Goal: Find specific page/section: Find specific page/section

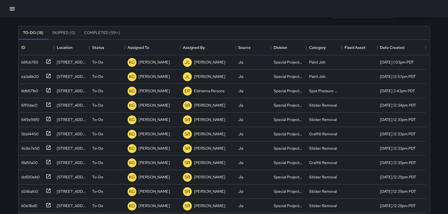
scroll to position [230, 406]
click at [11, 7] on icon "button" at bounding box center [12, 9] width 7 height 7
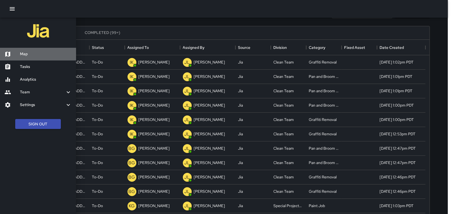
click at [44, 53] on h6 "Map" at bounding box center [46, 54] width 52 height 6
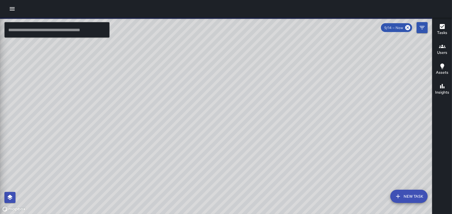
click at [12, 9] on icon "button" at bounding box center [12, 9] width 7 height 7
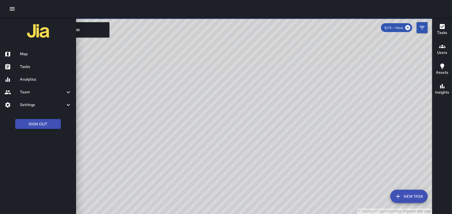
click at [27, 65] on h6 "Tasks" at bounding box center [46, 67] width 52 height 6
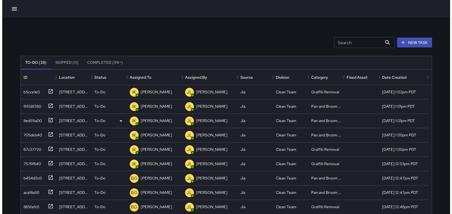
scroll to position [230, 406]
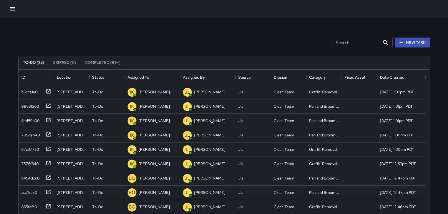
click at [12, 7] on icon "button" at bounding box center [12, 9] width 7 height 7
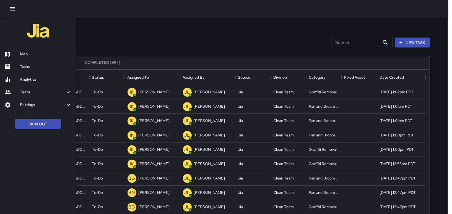
click at [38, 56] on h6 "Map" at bounding box center [46, 54] width 52 height 6
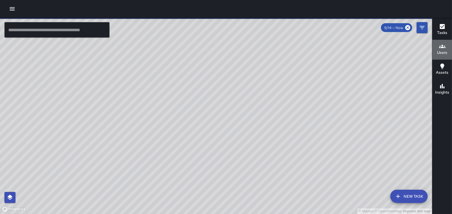
click at [445, 52] on h6 "Users" at bounding box center [442, 53] width 10 height 6
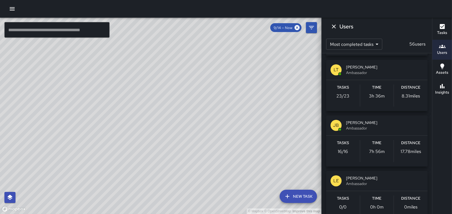
scroll to position [387, 0]
click at [336, 27] on icon "Dismiss" at bounding box center [333, 26] width 7 height 7
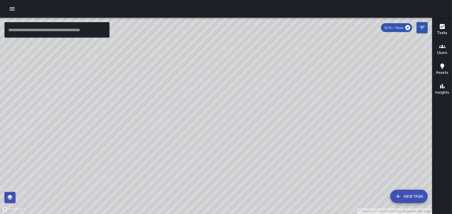
drag, startPoint x: 234, startPoint y: 55, endPoint x: 221, endPoint y: 185, distance: 130.6
click at [221, 185] on div "© Mapbox © OpenStreetMap Improve this map" at bounding box center [216, 116] width 432 height 197
drag, startPoint x: 269, startPoint y: 89, endPoint x: 254, endPoint y: 226, distance: 138.2
click at [254, 214] on html "© Mapbox © OpenStreetMap Improve this map ​ New Task 9/14 — Now Map Layers Task…" at bounding box center [226, 107] width 452 height 214
drag, startPoint x: 188, startPoint y: 182, endPoint x: 176, endPoint y: 113, distance: 69.4
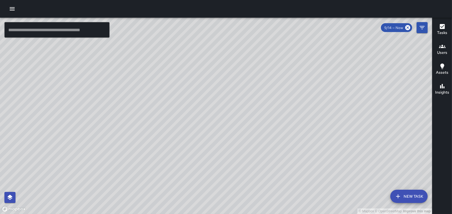
click at [176, 113] on div "© Mapbox © OpenStreetMap Improve this map" at bounding box center [216, 116] width 432 height 197
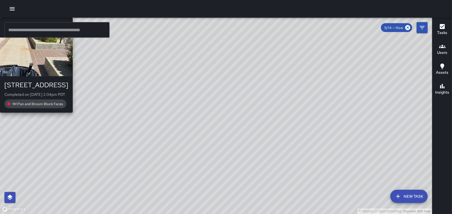
click at [197, 100] on div "© Mapbox © OpenStreetMap Improve this map MC [PERSON_NAME] [STREET_ADDRESS] Com…" at bounding box center [216, 116] width 432 height 197
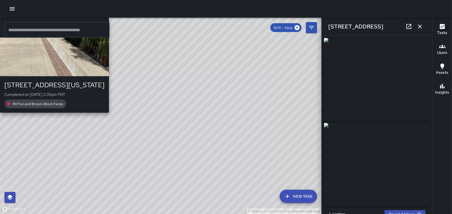
click at [186, 77] on div "© Mapbox © OpenStreetMap Improve this map MC [PERSON_NAME] [STREET_ADDRESS][US_…" at bounding box center [160, 116] width 321 height 197
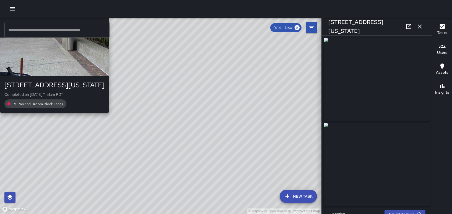
click at [206, 111] on div "© Mapbox © OpenStreetMap Improve this map MC [PERSON_NAME] [STREET_ADDRESS][US_…" at bounding box center [160, 116] width 321 height 197
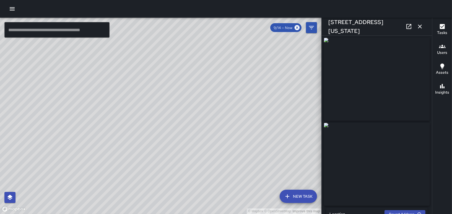
type input "**********"
click at [419, 28] on icon "button" at bounding box center [419, 26] width 7 height 7
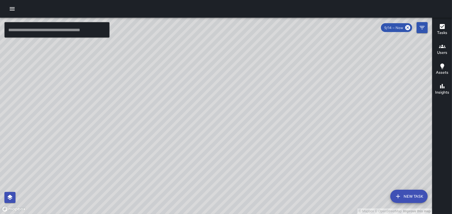
drag, startPoint x: 300, startPoint y: 145, endPoint x: 262, endPoint y: 60, distance: 92.8
click at [262, 60] on div "© Mapbox © OpenStreetMap Improve this map" at bounding box center [216, 116] width 432 height 197
drag, startPoint x: 212, startPoint y: 164, endPoint x: 391, endPoint y: 80, distance: 197.7
click at [391, 80] on div "© Mapbox © OpenStreetMap Improve this map" at bounding box center [216, 116] width 432 height 197
drag, startPoint x: 118, startPoint y: 85, endPoint x: 192, endPoint y: 159, distance: 104.2
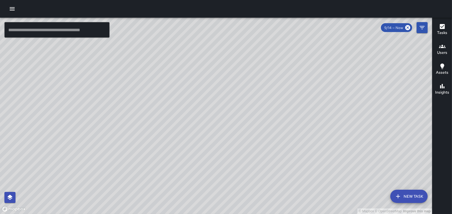
click at [192, 159] on div "© Mapbox © OpenStreetMap Improve this map" at bounding box center [216, 116] width 432 height 197
drag, startPoint x: 122, startPoint y: 186, endPoint x: 209, endPoint y: 117, distance: 111.1
click at [209, 117] on div "© Mapbox © OpenStreetMap Improve this map" at bounding box center [216, 116] width 432 height 197
drag, startPoint x: 188, startPoint y: 66, endPoint x: 173, endPoint y: 150, distance: 85.5
click at [173, 150] on div "© Mapbox © OpenStreetMap Improve this map" at bounding box center [216, 116] width 432 height 197
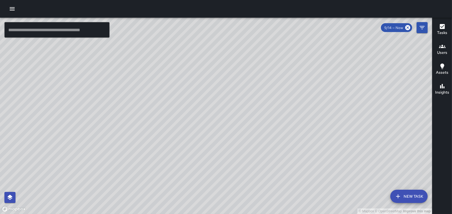
drag, startPoint x: 184, startPoint y: 131, endPoint x: 184, endPoint y: 173, distance: 42.3
click at [184, 173] on div "© Mapbox © OpenStreetMap Improve this map" at bounding box center [216, 116] width 432 height 197
click at [181, 139] on div "© Mapbox © OpenStreetMap Improve this map" at bounding box center [216, 116] width 432 height 197
drag, startPoint x: 186, startPoint y: 146, endPoint x: 194, endPoint y: 63, distance: 83.3
click at [192, 74] on div "© Mapbox © OpenStreetMap Improve this map" at bounding box center [216, 116] width 432 height 197
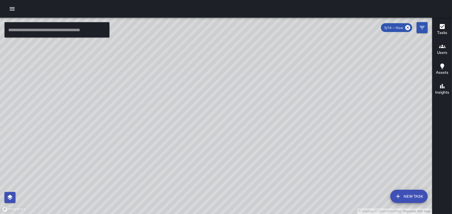
drag, startPoint x: 192, startPoint y: 70, endPoint x: 165, endPoint y: 121, distance: 57.8
click at [165, 121] on div "© Mapbox © OpenStreetMap Improve this map" at bounding box center [216, 116] width 432 height 197
drag, startPoint x: 121, startPoint y: 132, endPoint x: 127, endPoint y: 94, distance: 39.2
click at [127, 94] on div "© Mapbox © OpenStreetMap Improve this map" at bounding box center [216, 116] width 432 height 197
drag, startPoint x: 245, startPoint y: 117, endPoint x: 252, endPoint y: 133, distance: 17.5
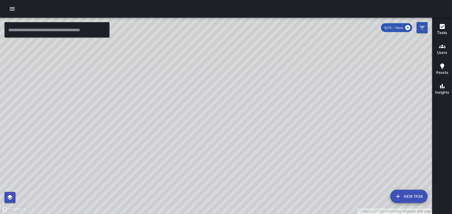
click at [250, 132] on div "© Mapbox © OpenStreetMap Improve this map" at bounding box center [216, 116] width 432 height 197
drag, startPoint x: 243, startPoint y: 61, endPoint x: 298, endPoint y: 158, distance: 111.8
click at [298, 158] on div "© Mapbox © OpenStreetMap Improve this map" at bounding box center [216, 116] width 432 height 197
drag, startPoint x: 353, startPoint y: 148, endPoint x: 343, endPoint y: 134, distance: 17.4
click at [346, 140] on div "© Mapbox © OpenStreetMap Improve this map" at bounding box center [216, 116] width 432 height 197
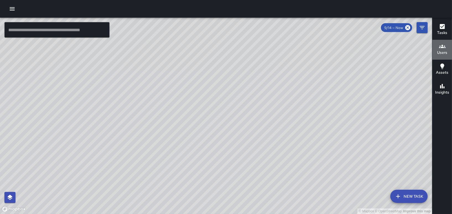
click at [444, 47] on icon "button" at bounding box center [442, 46] width 7 height 7
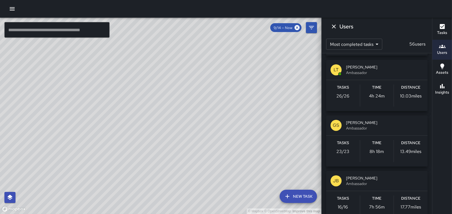
click at [343, 68] on div "LT [PERSON_NAME] Ambassador" at bounding box center [376, 70] width 101 height 20
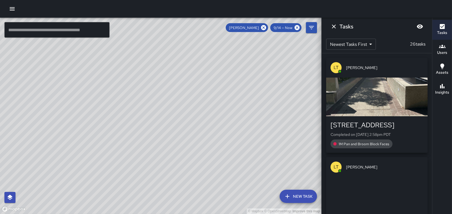
scroll to position [0, 0]
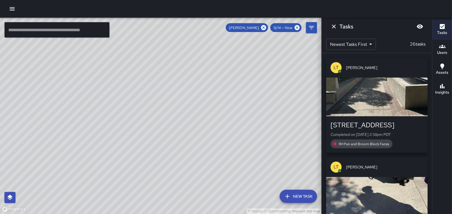
drag, startPoint x: 224, startPoint y: 116, endPoint x: 220, endPoint y: 75, distance: 41.4
click at [216, 74] on div "© Mapbox © OpenStreetMap Improve this map" at bounding box center [160, 116] width 321 height 197
drag, startPoint x: 183, startPoint y: 114, endPoint x: 192, endPoint y: 64, distance: 51.7
click at [186, 41] on div "© Mapbox © OpenStreetMap Improve this map" at bounding box center [160, 116] width 321 height 197
drag, startPoint x: 276, startPoint y: 77, endPoint x: 134, endPoint y: 220, distance: 201.2
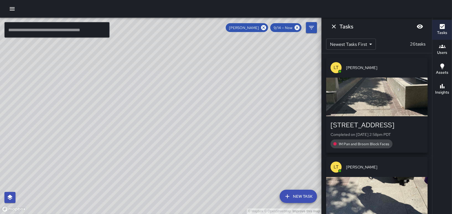
click at [134, 214] on html "© Mapbox © OpenStreetMap Improve this map ​ New Task [PERSON_NAME] 9/14 — Now M…" at bounding box center [226, 107] width 452 height 214
drag, startPoint x: 280, startPoint y: 100, endPoint x: 184, endPoint y: 132, distance: 101.2
click at [184, 132] on div "© Mapbox © OpenStreetMap Improve this map" at bounding box center [160, 116] width 321 height 197
click at [335, 22] on button "Dismiss" at bounding box center [333, 26] width 11 height 11
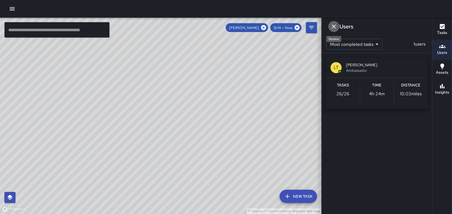
click at [333, 24] on icon "Dismiss" at bounding box center [333, 26] width 7 height 7
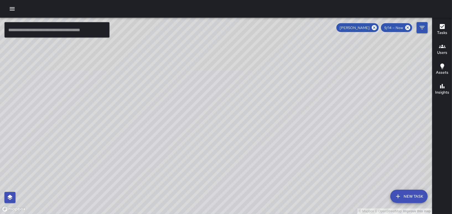
drag, startPoint x: 309, startPoint y: 124, endPoint x: 306, endPoint y: 76, distance: 48.4
click at [306, 76] on div "© Mapbox © OpenStreetMap Improve this map" at bounding box center [216, 116] width 432 height 197
drag, startPoint x: 269, startPoint y: 90, endPoint x: 273, endPoint y: 60, distance: 30.5
click at [278, 56] on div "© Mapbox © OpenStreetMap Improve this map" at bounding box center [216, 116] width 432 height 197
drag, startPoint x: 302, startPoint y: 88, endPoint x: 223, endPoint y: 155, distance: 103.6
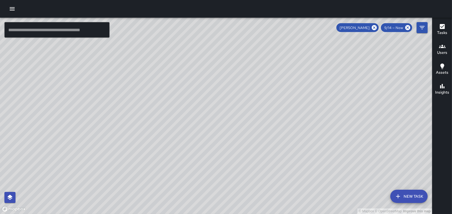
click at [217, 168] on div "© Mapbox © OpenStreetMap Improve this map" at bounding box center [216, 116] width 432 height 197
drag, startPoint x: 200, startPoint y: 77, endPoint x: 217, endPoint y: 198, distance: 122.3
click at [217, 198] on div "© Mapbox © OpenStreetMap Improve this map" at bounding box center [216, 116] width 432 height 197
drag, startPoint x: 264, startPoint y: 185, endPoint x: 260, endPoint y: 112, distance: 72.8
click at [260, 112] on div "© Mapbox © OpenStreetMap Improve this map" at bounding box center [216, 116] width 432 height 197
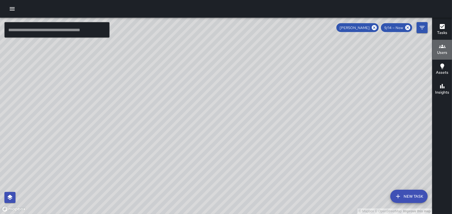
click at [447, 52] on button "Users" at bounding box center [442, 50] width 20 height 20
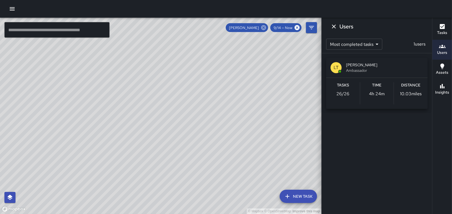
click at [262, 27] on icon at bounding box center [263, 27] width 5 height 5
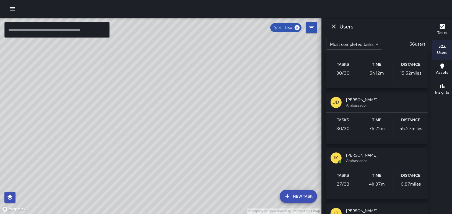
scroll to position [249, 0]
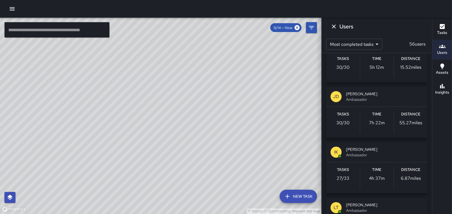
click at [356, 149] on span "[PERSON_NAME]" at bounding box center [384, 150] width 77 height 6
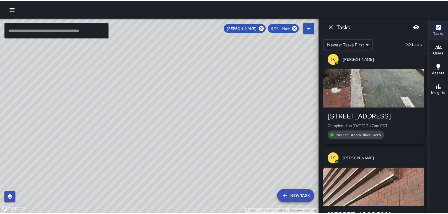
scroll to position [0, 0]
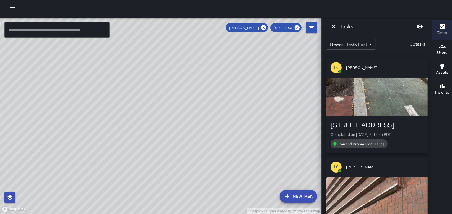
click at [17, 8] on button "button" at bounding box center [12, 8] width 11 height 11
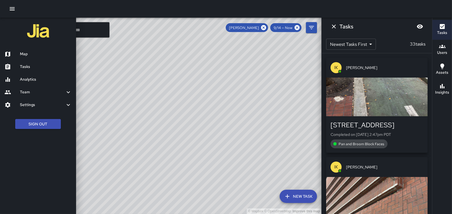
click at [28, 67] on h6 "Tasks" at bounding box center [46, 67] width 52 height 6
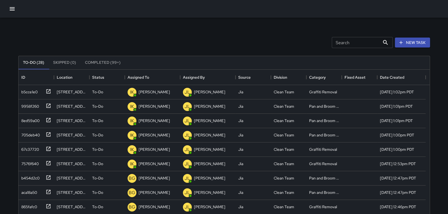
scroll to position [230, 406]
click at [24, 90] on div "b5cce1e0" at bounding box center [28, 91] width 19 height 8
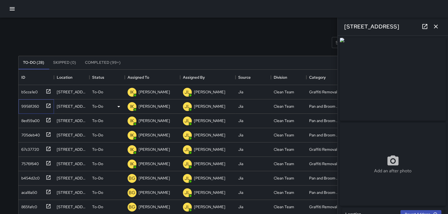
click at [23, 102] on div "9958f260" at bounding box center [29, 105] width 20 height 8
click at [24, 118] on div "8ed59a00" at bounding box center [29, 120] width 20 height 8
type input "**********"
click at [27, 134] on div "705deb40" at bounding box center [29, 134] width 21 height 8
click at [29, 152] on div "67c37720" at bounding box center [29, 149] width 20 height 8
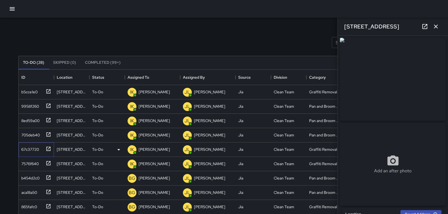
type input "**********"
click at [380, 98] on img at bounding box center [393, 79] width 106 height 83
click at [380, 94] on img at bounding box center [393, 79] width 106 height 83
click at [384, 87] on img at bounding box center [393, 79] width 106 height 83
click at [25, 165] on div "7576f640" at bounding box center [29, 163] width 20 height 8
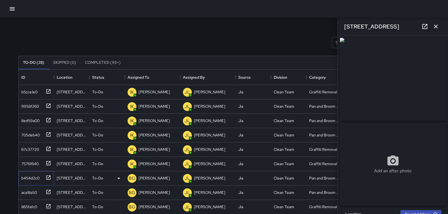
click at [24, 176] on div "b454d2c0" at bounding box center [29, 177] width 20 height 8
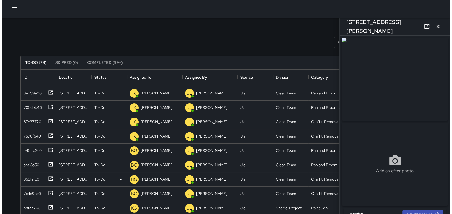
scroll to position [0, 0]
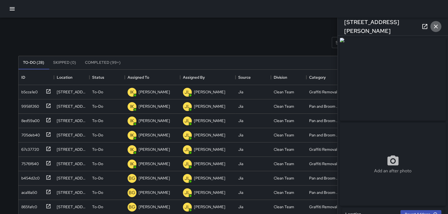
click at [438, 24] on icon "button" at bounding box center [435, 26] width 7 height 7
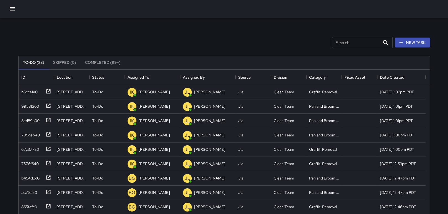
click at [12, 8] on icon "button" at bounding box center [12, 9] width 7 height 7
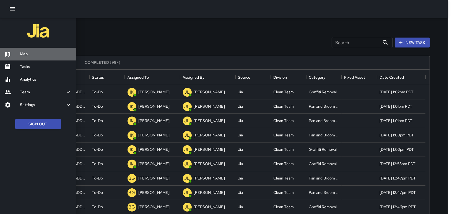
click at [37, 55] on h6 "Map" at bounding box center [46, 54] width 52 height 6
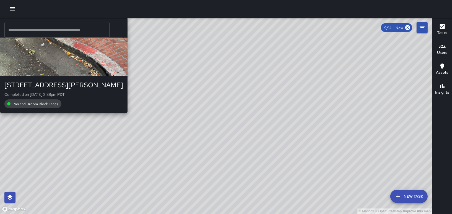
click at [188, 173] on div "© Mapbox © OpenStreetMap Improve this map IK [PERSON_NAME] [STREET_ADDRESS][PER…" at bounding box center [216, 116] width 432 height 197
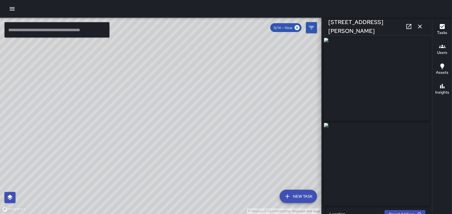
type input "**********"
click at [422, 24] on icon "button" at bounding box center [419, 26] width 7 height 7
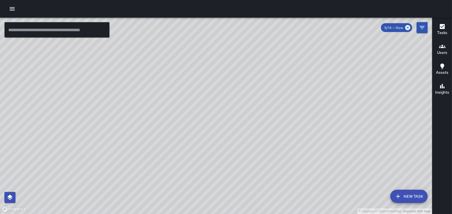
drag, startPoint x: 228, startPoint y: 59, endPoint x: 168, endPoint y: 124, distance: 88.4
click at [168, 124] on div "© Mapbox © OpenStreetMap Improve this map" at bounding box center [216, 116] width 432 height 197
click at [163, 67] on div "© Mapbox © OpenStreetMap Improve this map [PERSON_NAME] Ambassador Tasks 38 / 3…" at bounding box center [216, 116] width 432 height 197
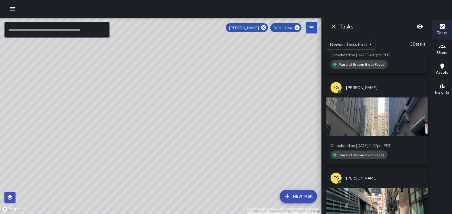
scroll to position [111, 0]
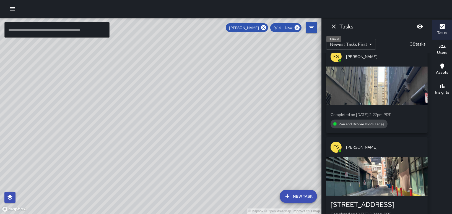
click at [335, 24] on icon "Dismiss" at bounding box center [333, 26] width 7 height 7
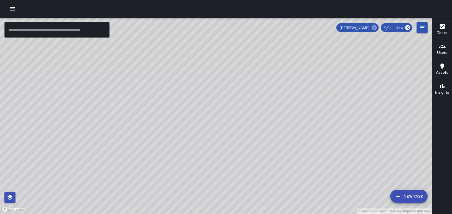
click at [374, 27] on icon at bounding box center [374, 27] width 5 height 5
click at [193, 182] on div "© Mapbox © OpenStreetMap Improve this map IK [PERSON_NAME] Ambassador Tasks 28 …" at bounding box center [216, 116] width 432 height 197
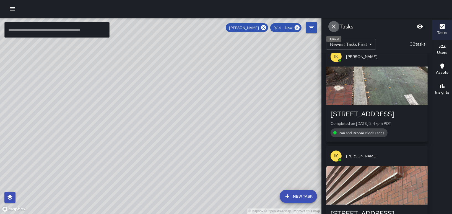
click at [333, 23] on icon "Dismiss" at bounding box center [333, 26] width 7 height 7
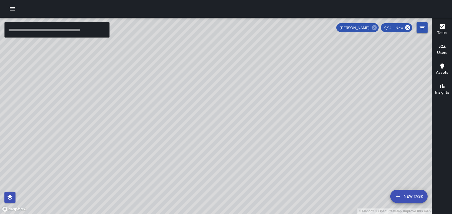
click at [377, 26] on icon at bounding box center [374, 28] width 6 height 6
drag, startPoint x: 246, startPoint y: 76, endPoint x: 344, endPoint y: 226, distance: 179.2
click at [344, 214] on html "© Mapbox © OpenStreetMap Improve this map ​ New Task 9/14 — Now Map Layers Task…" at bounding box center [226, 107] width 452 height 214
drag, startPoint x: 254, startPoint y: 103, endPoint x: 207, endPoint y: 218, distance: 123.3
click at [207, 214] on html "© Mapbox © OpenStreetMap Improve this map ​ New Task 9/14 — Now Map Layers Task…" at bounding box center [226, 107] width 452 height 214
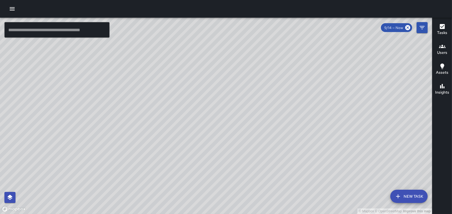
click at [262, 88] on div "© Mapbox © OpenStreetMap Improve this map MC [PERSON_NAME] Ambassador Tasks 93 …" at bounding box center [216, 116] width 432 height 197
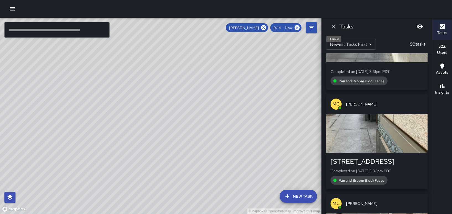
click at [335, 26] on icon "Dismiss" at bounding box center [333, 26] width 7 height 7
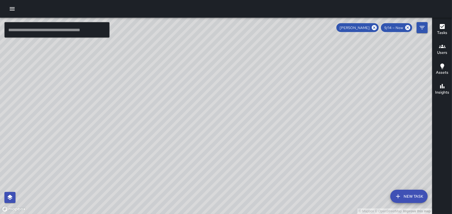
drag, startPoint x: 333, startPoint y: 100, endPoint x: 268, endPoint y: 209, distance: 127.0
click at [269, 209] on div "© Mapbox © OpenStreetMap Improve this map" at bounding box center [216, 116] width 432 height 197
drag, startPoint x: 418, startPoint y: 168, endPoint x: 308, endPoint y: 147, distance: 111.9
click at [309, 147] on div "© Mapbox © OpenStreetMap Improve this map" at bounding box center [216, 116] width 432 height 197
drag, startPoint x: 306, startPoint y: 127, endPoint x: 308, endPoint y: 93, distance: 33.8
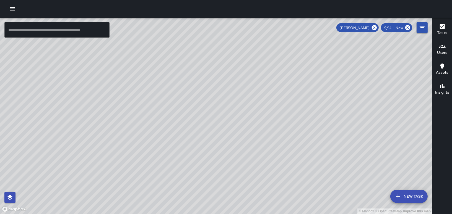
click at [308, 93] on div "© Mapbox © OpenStreetMap Improve this map" at bounding box center [216, 116] width 432 height 197
drag, startPoint x: 22, startPoint y: 74, endPoint x: 234, endPoint y: 153, distance: 226.7
click at [234, 153] on div "© Mapbox © OpenStreetMap Improve this map" at bounding box center [216, 116] width 432 height 197
drag, startPoint x: 275, startPoint y: 102, endPoint x: 240, endPoint y: 79, distance: 42.2
click at [240, 79] on div "© Mapbox © OpenStreetMap Improve this map" at bounding box center [216, 116] width 432 height 197
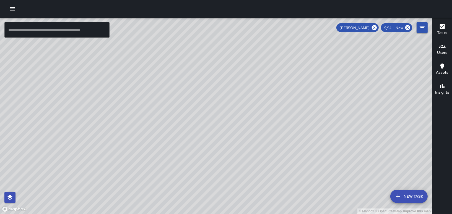
click at [322, 55] on div "© Mapbox © OpenStreetMap Improve this map" at bounding box center [216, 116] width 432 height 197
click at [372, 27] on icon at bounding box center [374, 27] width 5 height 5
drag, startPoint x: 289, startPoint y: 87, endPoint x: 63, endPoint y: 95, distance: 225.8
click at [63, 95] on div "© Mapbox © OpenStreetMap Improve this map" at bounding box center [216, 116] width 432 height 197
drag, startPoint x: 108, startPoint y: 116, endPoint x: 142, endPoint y: 144, distance: 43.8
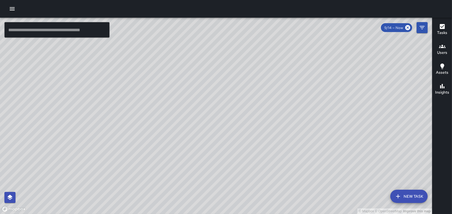
click at [142, 144] on div "© Mapbox © OpenStreetMap Improve this map" at bounding box center [216, 116] width 432 height 197
drag, startPoint x: 134, startPoint y: 96, endPoint x: 146, endPoint y: 87, distance: 15.6
click at [146, 87] on div "© Mapbox © OpenStreetMap Improve this map" at bounding box center [216, 116] width 432 height 197
drag, startPoint x: 340, startPoint y: 106, endPoint x: 273, endPoint y: 67, distance: 78.0
click at [274, 67] on div "© Mapbox © OpenStreetMap Improve this map" at bounding box center [216, 116] width 432 height 197
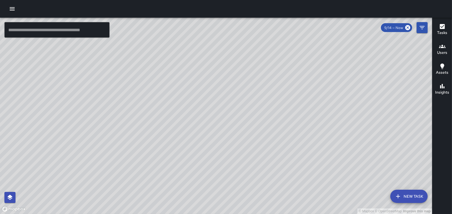
drag, startPoint x: 303, startPoint y: 127, endPoint x: 218, endPoint y: 101, distance: 89.0
click at [218, 101] on div "© Mapbox © OpenStreetMap Improve this map" at bounding box center [216, 116] width 432 height 197
drag, startPoint x: 306, startPoint y: 171, endPoint x: 254, endPoint y: 108, distance: 81.9
click at [254, 108] on div "© Mapbox © OpenStreetMap Improve this map" at bounding box center [216, 116] width 432 height 197
drag, startPoint x: 291, startPoint y: 119, endPoint x: 281, endPoint y: 90, distance: 29.8
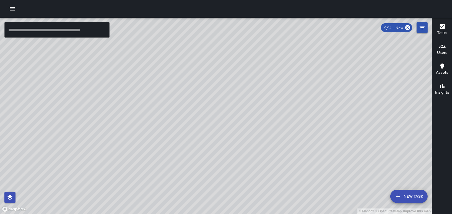
click at [281, 90] on div "© Mapbox © OpenStreetMap Improve this map" at bounding box center [216, 116] width 432 height 197
drag, startPoint x: 259, startPoint y: 70, endPoint x: 247, endPoint y: 126, distance: 57.1
click at [247, 126] on div "© Mapbox © OpenStreetMap Improve this map" at bounding box center [216, 116] width 432 height 197
drag, startPoint x: 207, startPoint y: 65, endPoint x: 211, endPoint y: 181, distance: 116.2
click at [211, 181] on div "© Mapbox © OpenStreetMap Improve this map" at bounding box center [216, 116] width 432 height 197
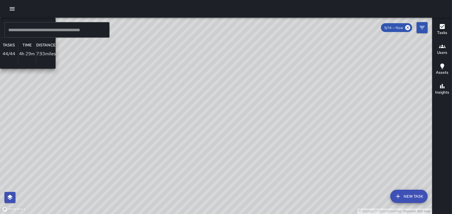
click at [172, 76] on div "© Mapbox © OpenStreetMap Improve this map [PERSON_NAME] Ambassador Tasks 44 / 4…" at bounding box center [216, 116] width 432 height 197
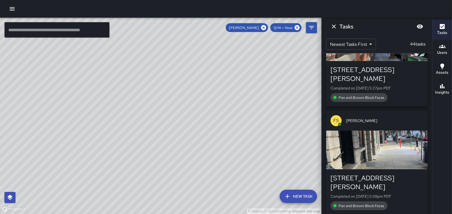
scroll to position [0, 0]
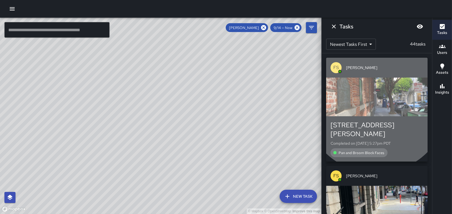
click at [376, 101] on div "button" at bounding box center [376, 97] width 101 height 39
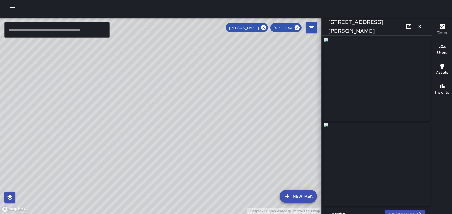
click at [376, 184] on img at bounding box center [377, 164] width 106 height 83
click at [351, 165] on img at bounding box center [377, 164] width 106 height 83
click at [420, 28] on icon "button" at bounding box center [419, 26] width 7 height 7
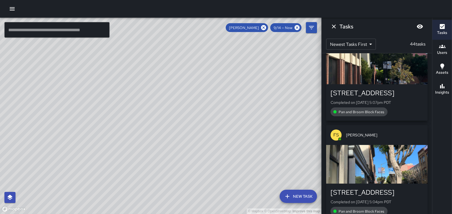
scroll to position [277, 0]
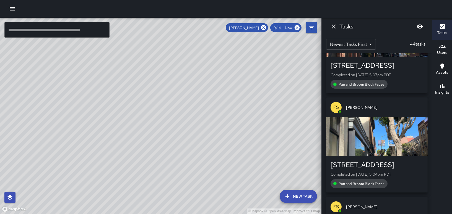
drag, startPoint x: 208, startPoint y: 88, endPoint x: 233, endPoint y: 158, distance: 73.5
click at [233, 158] on div "© Mapbox © OpenStreetMap Improve this map" at bounding box center [160, 116] width 321 height 197
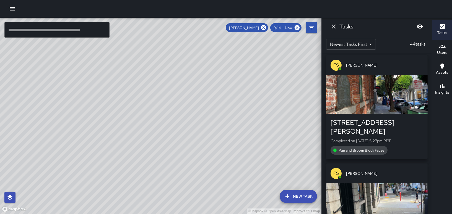
scroll to position [0, 0]
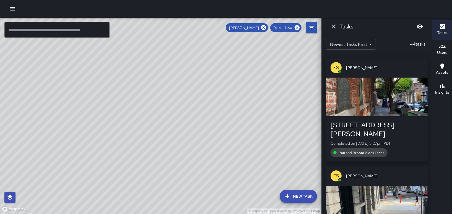
drag, startPoint x: 267, startPoint y: 85, endPoint x: 221, endPoint y: 37, distance: 66.3
click at [221, 37] on div "© Mapbox © OpenStreetMap Improve this map" at bounding box center [160, 116] width 321 height 197
click at [332, 24] on icon "Dismiss" at bounding box center [333, 26] width 7 height 7
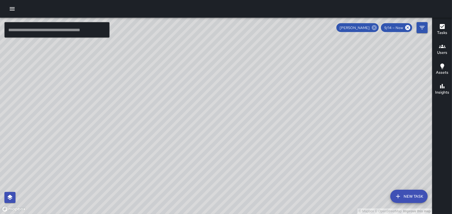
click at [374, 27] on icon at bounding box center [374, 27] width 5 height 5
drag, startPoint x: 184, startPoint y: 67, endPoint x: 211, endPoint y: 106, distance: 47.3
click at [210, 106] on div "© Mapbox © OpenStreetMap Improve this map" at bounding box center [216, 116] width 432 height 197
drag, startPoint x: 197, startPoint y: 53, endPoint x: 196, endPoint y: 90, distance: 37.3
click at [196, 90] on div "© Mapbox © OpenStreetMap Improve this map" at bounding box center [216, 116] width 432 height 197
